Goal: Transaction & Acquisition: Purchase product/service

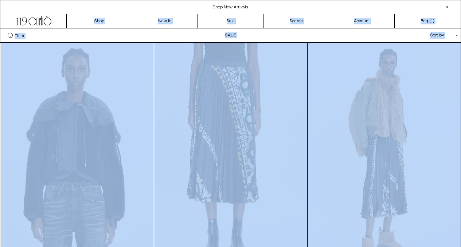
drag, startPoint x: 466, startPoint y: 51, endPoint x: 431, endPoint y: -5, distance: 65.9
click at [235, 20] on link "Sale" at bounding box center [231, 21] width 66 height 14
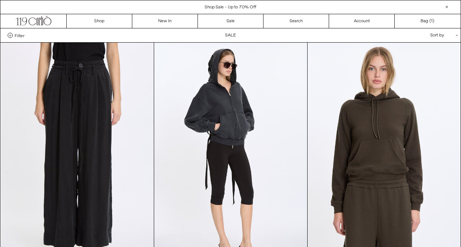
click at [16, 34] on span "Filter" at bounding box center [20, 35] width 10 height 5
click at [0, 0] on select "**********" at bounding box center [0, 0] width 0 height 0
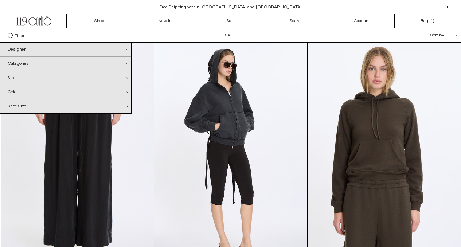
click at [31, 82] on div "Size .cls-1{fill:#231f20}" at bounding box center [65, 78] width 131 height 14
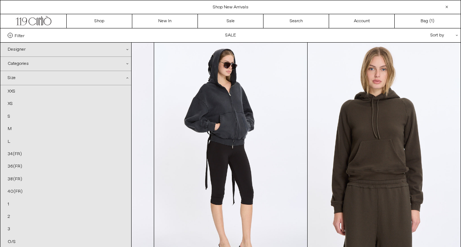
click at [35, 64] on div "Categories .cls-1{fill:#231f20}" at bounding box center [65, 64] width 131 height 14
click at [19, 113] on link "Bags" at bounding box center [65, 115] width 131 height 12
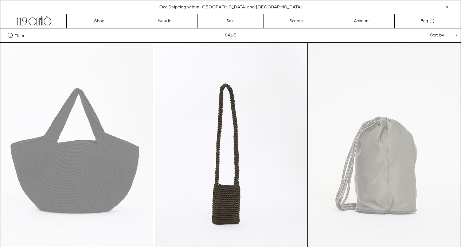
click at [7, 36] on div "Filter Designer .cls-1{fill:#231f20} Ann Demeulemeester Balenciaga Doffer Boys …" at bounding box center [14, 35] width 28 height 5
click at [15, 35] on span "Filter" at bounding box center [20, 35] width 10 height 5
click at [0, 0] on select "**********" at bounding box center [0, 0] width 0 height 0
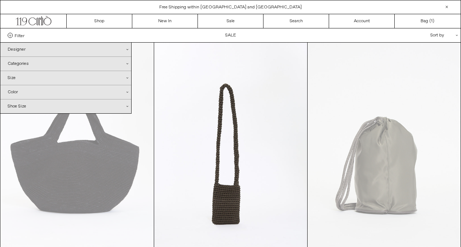
click at [23, 52] on div "Designer .cls-1{fill:#231f20}" at bounding box center [65, 50] width 131 height 14
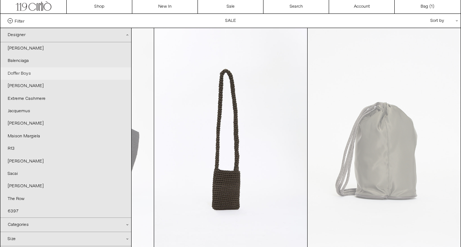
scroll to position [29, 0]
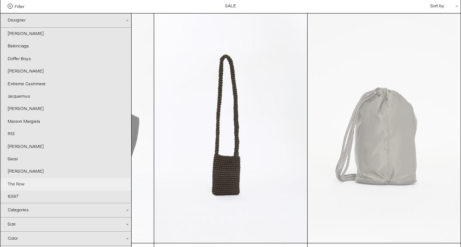
click at [25, 185] on link "The Row" at bounding box center [65, 184] width 131 height 12
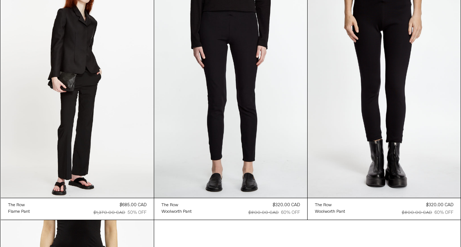
scroll to position [310, 0]
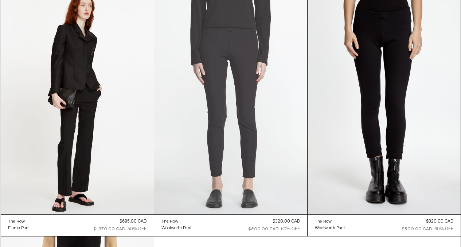
click at [245, 128] on at bounding box center [230, 99] width 153 height 229
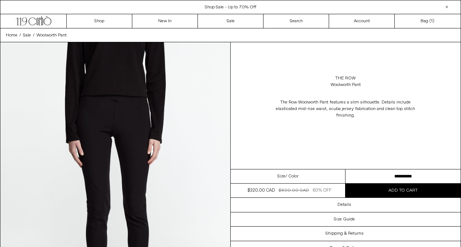
click at [356, 175] on select "**********" at bounding box center [402, 176] width 115 height 14
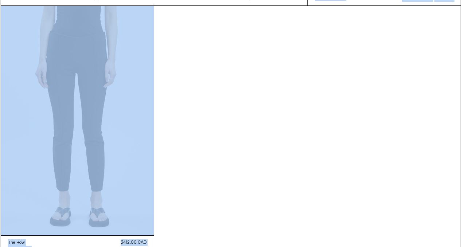
scroll to position [579, 0]
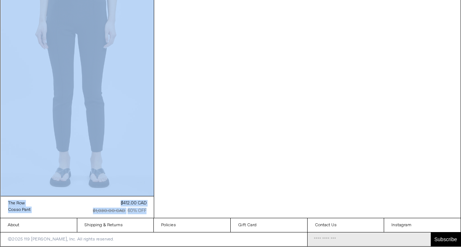
drag, startPoint x: 463, startPoint y: 127, endPoint x: 463, endPoint y: 184, distance: 57.2
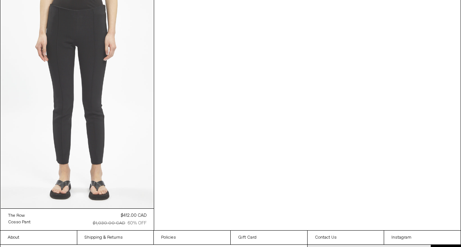
click at [138, 108] on at bounding box center [77, 93] width 153 height 229
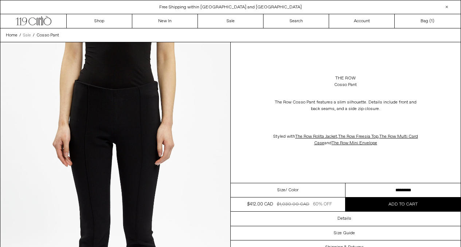
click at [27, 35] on span "Sale" at bounding box center [27, 35] width 8 height 6
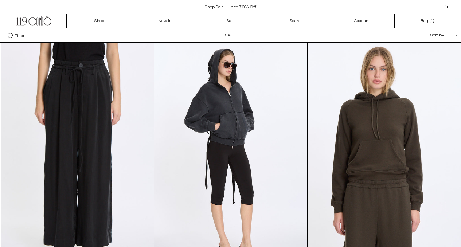
click at [22, 32] on div "Filter Designer .cls-1{fill:#231f20} Ann Demeulemeester Balenciaga Doffer Boys" at bounding box center [230, 35] width 460 height 14
click at [15, 36] on span "Filter" at bounding box center [20, 35] width 10 height 5
click at [0, 0] on select "**********" at bounding box center [0, 0] width 0 height 0
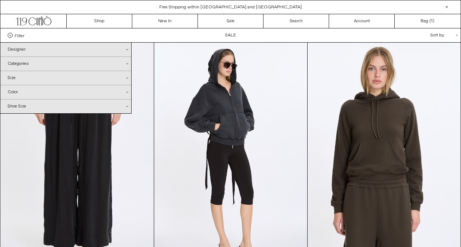
click at [24, 51] on div "Designer .cls-1{fill:#231f20}" at bounding box center [65, 50] width 131 height 14
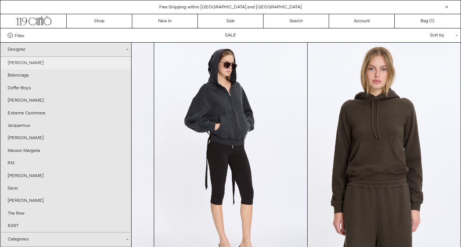
click at [29, 63] on link "[PERSON_NAME]" at bounding box center [65, 63] width 131 height 12
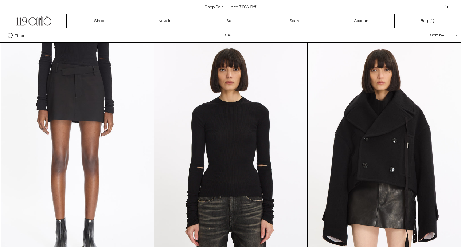
click at [13, 36] on label "Filter" at bounding box center [16, 35] width 17 height 5
click at [0, 0] on select "**********" at bounding box center [0, 0] width 0 height 0
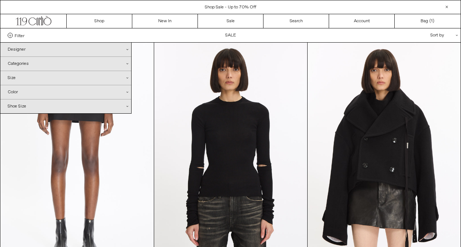
click at [26, 50] on div "Designer .cls-1{fill:#231f20}" at bounding box center [65, 50] width 131 height 14
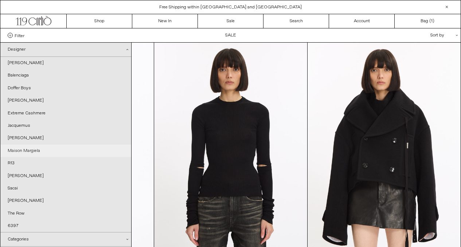
click at [43, 153] on link "Maison Margiela" at bounding box center [65, 151] width 131 height 12
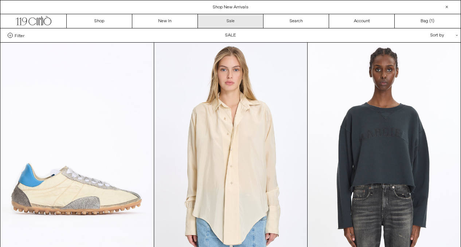
click at [239, 21] on link "Sale" at bounding box center [231, 21] width 66 height 14
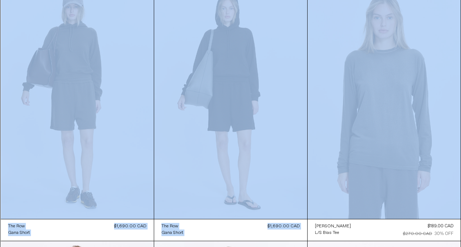
scroll to position [319, 0]
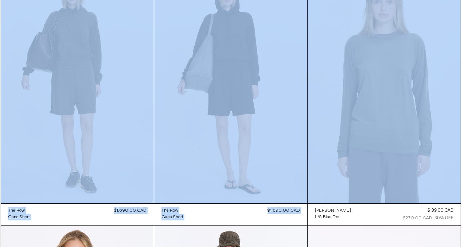
drag, startPoint x: 466, startPoint y: 21, endPoint x: 462, endPoint y: 50, distance: 28.7
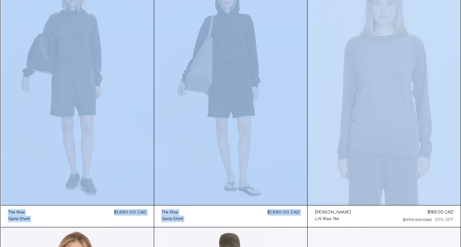
click at [460, 48] on at bounding box center [383, 90] width 153 height 229
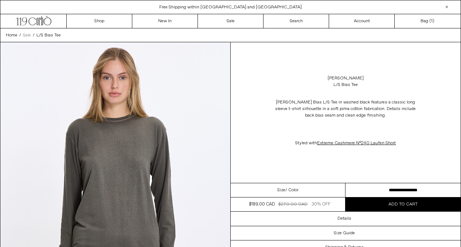
click at [27, 34] on span "Sale" at bounding box center [27, 35] width 8 height 6
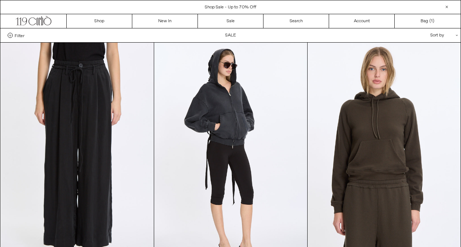
click at [236, 5] on span "Shop Sale - Up to 70% Off" at bounding box center [230, 7] width 51 height 6
click at [453, 36] on div "Sort by .cls-1{fill:#231f20}" at bounding box center [420, 35] width 66 height 14
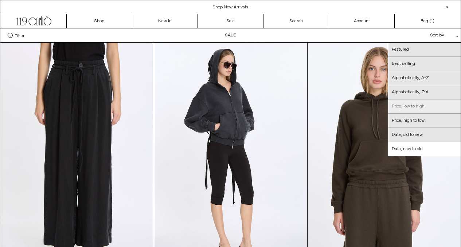
click at [416, 106] on link "Price, low to high" at bounding box center [424, 106] width 72 height 14
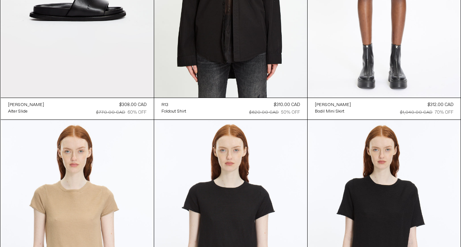
scroll to position [4963, 0]
